Goal: Navigation & Orientation: Find specific page/section

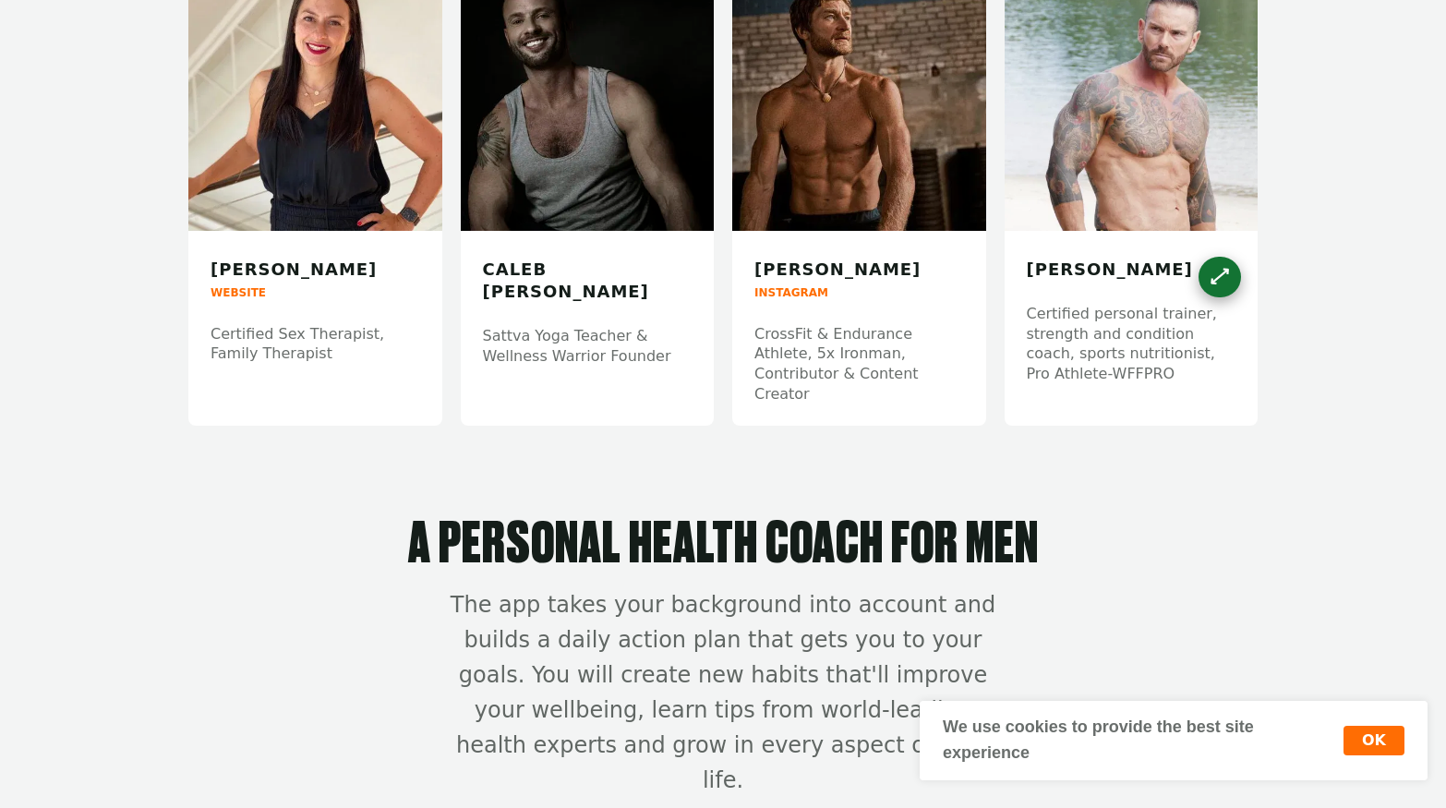
scroll to position [5475, 0]
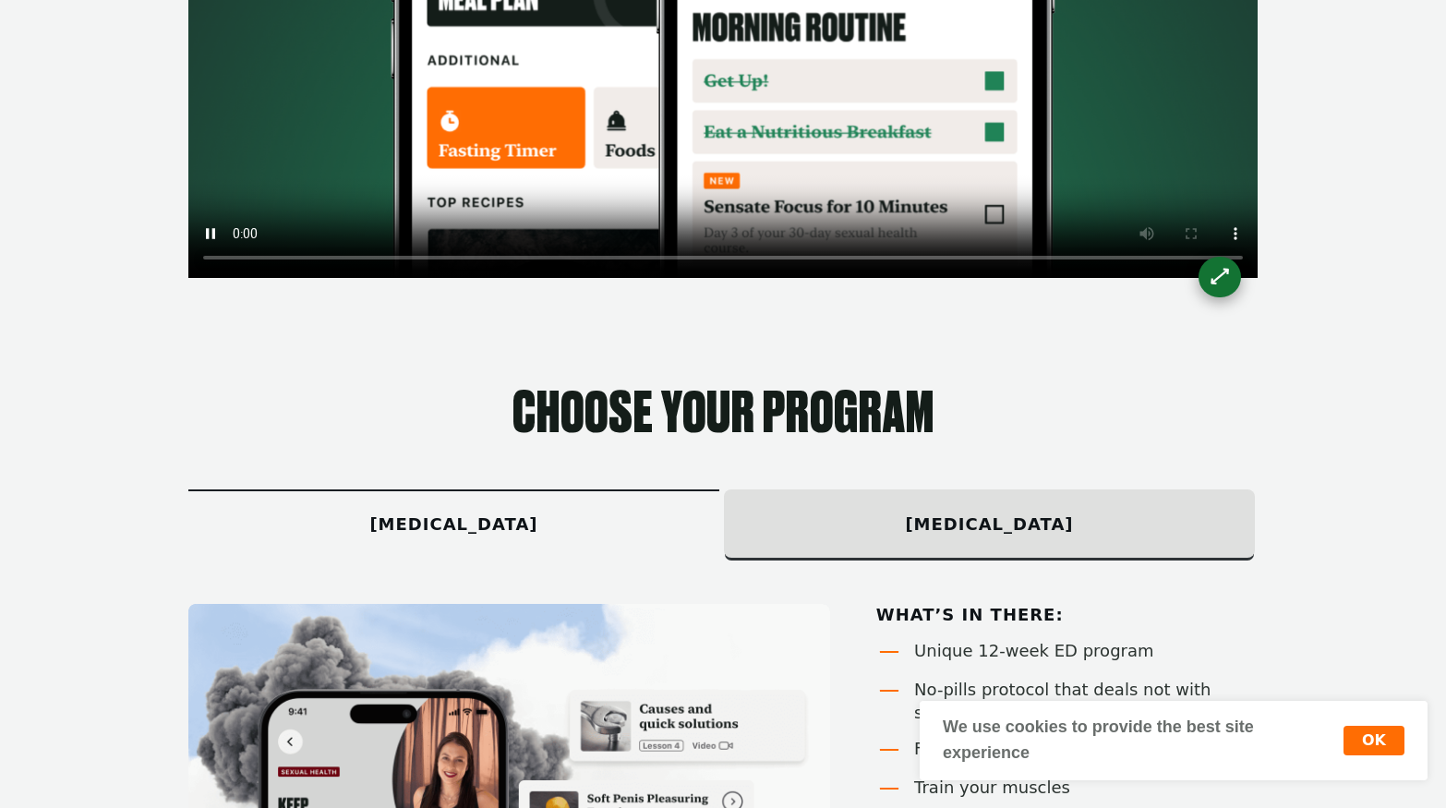
scroll to position [796, 0]
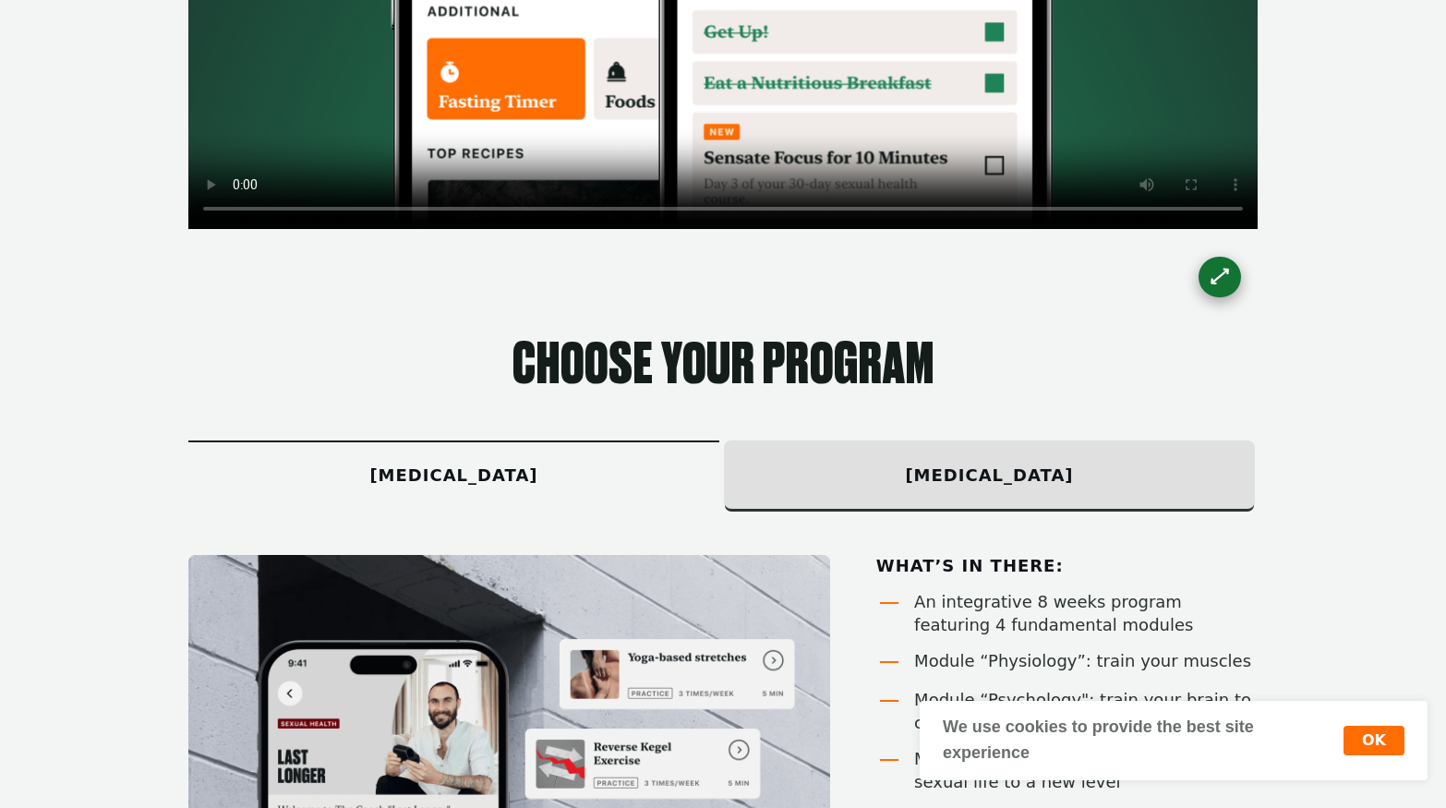
scroll to position [810, 0]
